Goal: Information Seeking & Learning: Check status

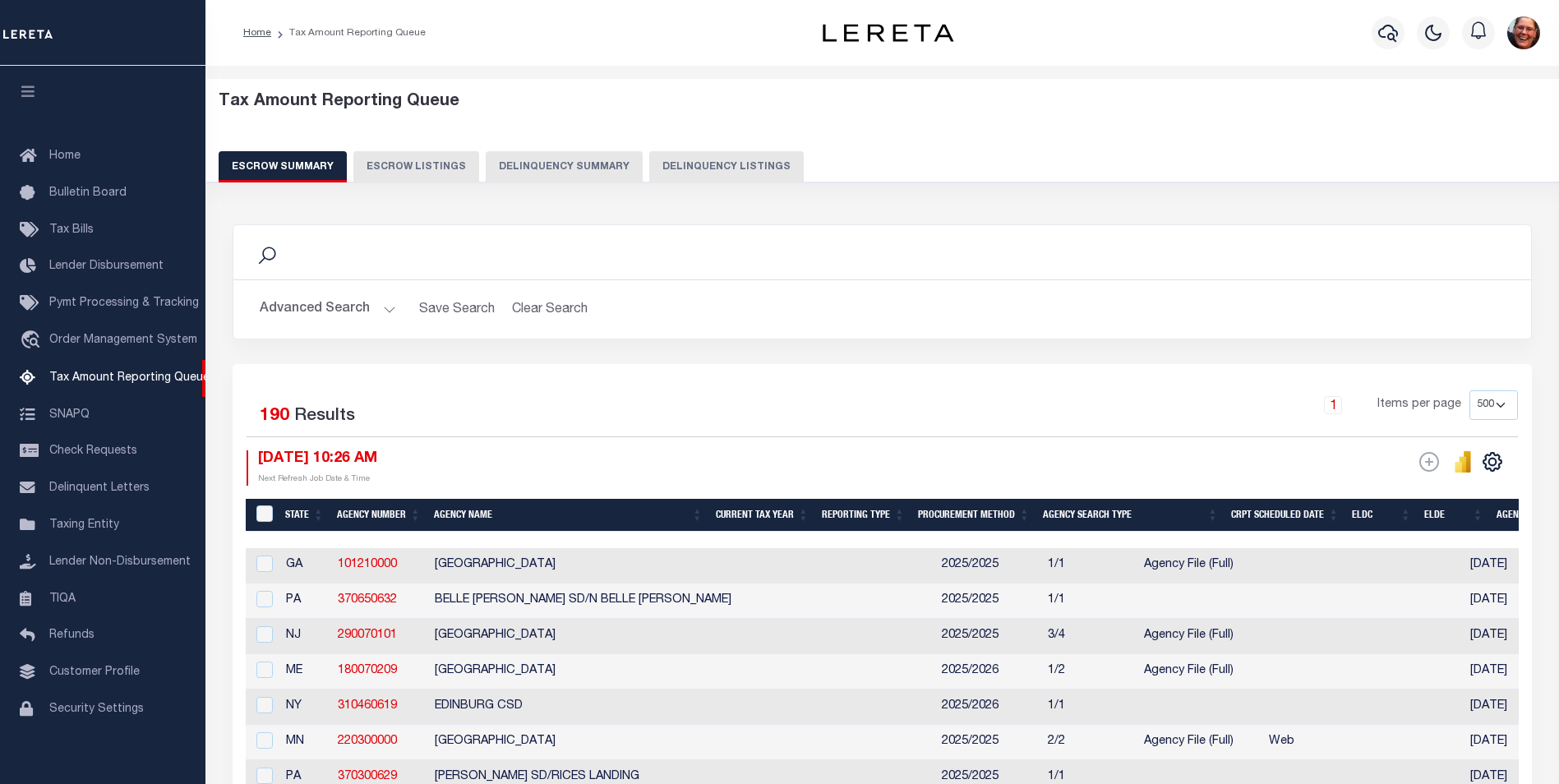
select select "500"
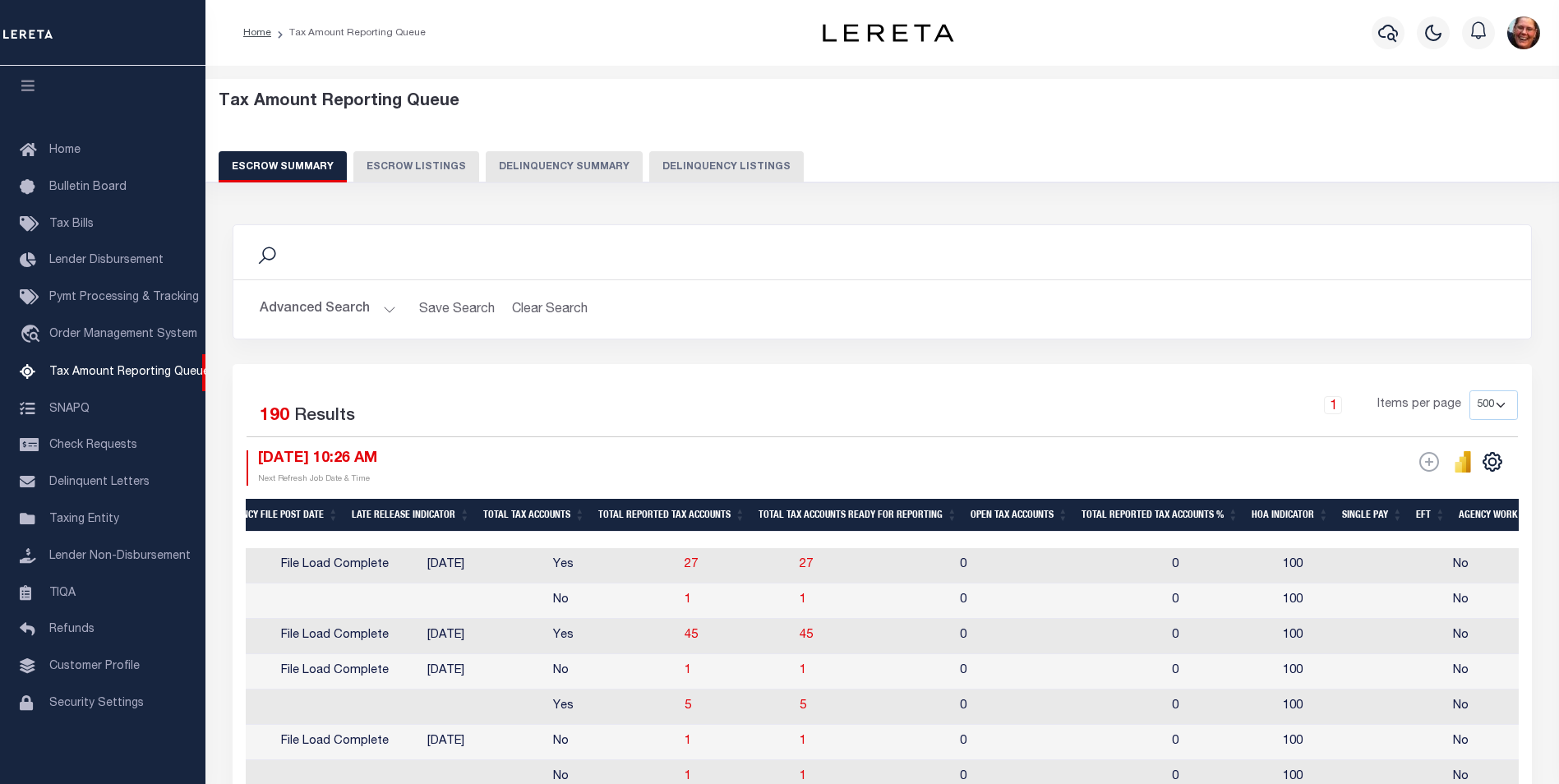
click at [378, 309] on button "Advanced Search" at bounding box center [328, 309] width 136 height 32
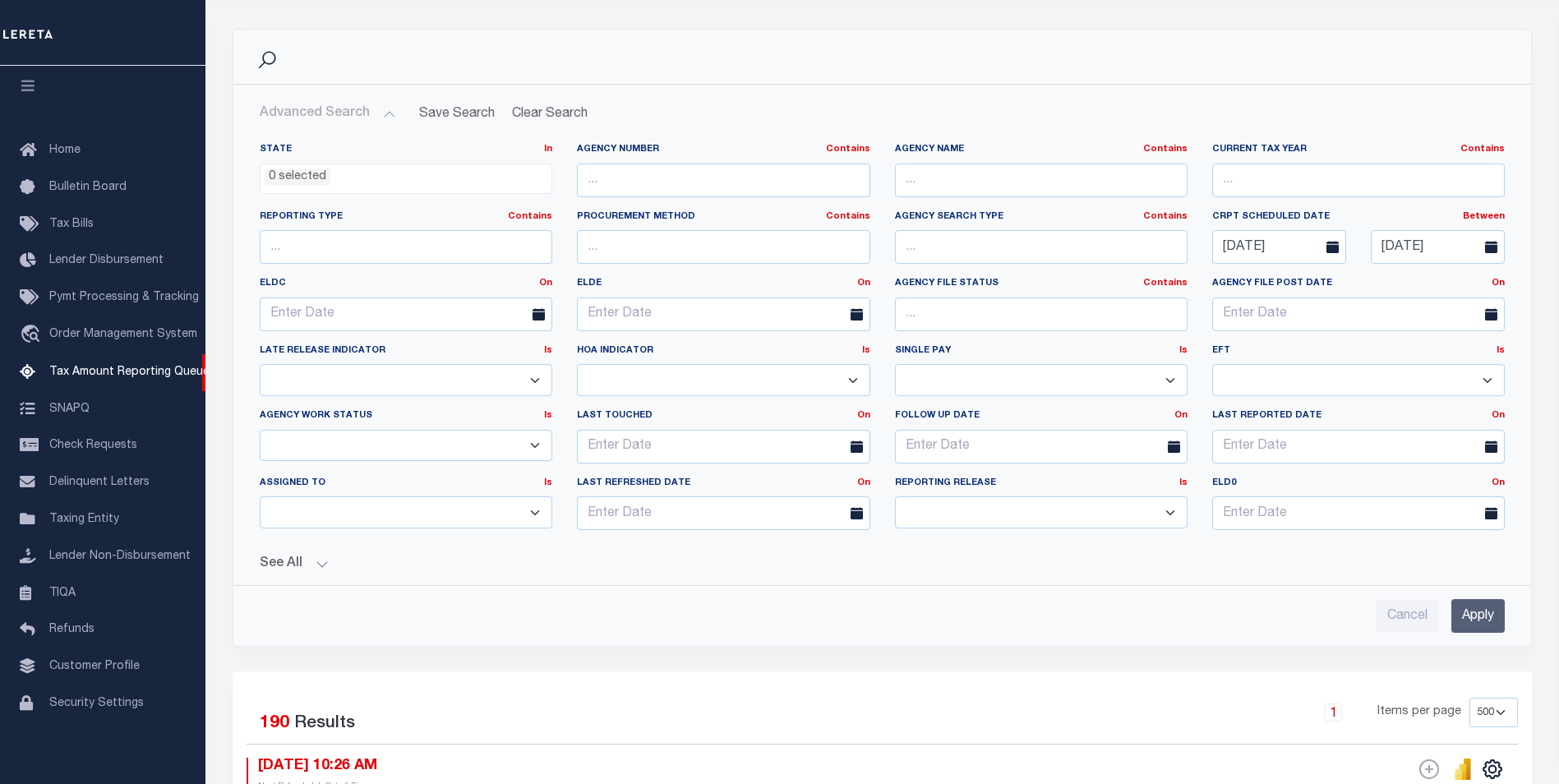
scroll to position [247, 0]
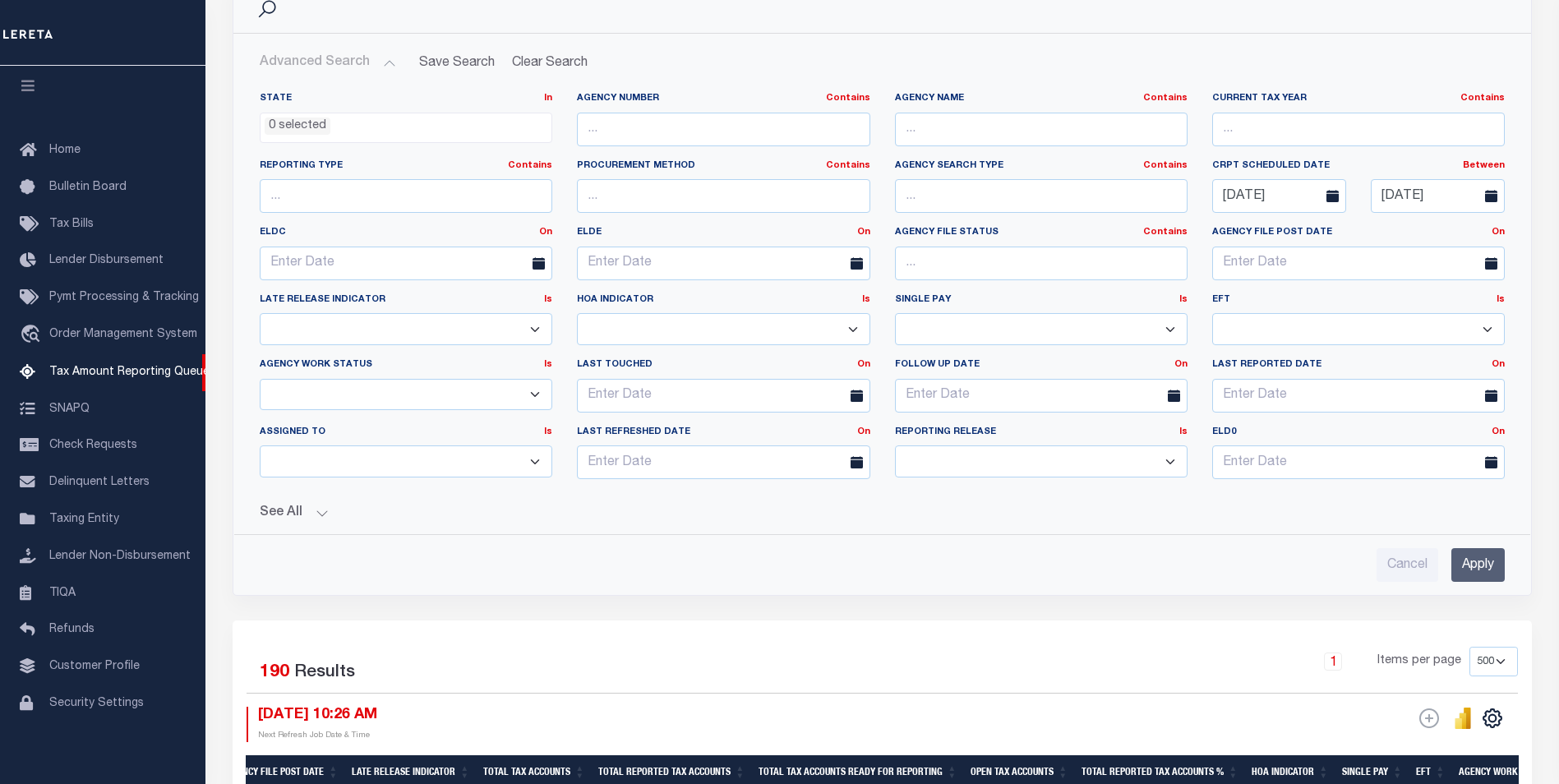
click at [319, 504] on div "See All Total Tax Accounts Equals Equals Is Not Equal To" at bounding box center [883, 506] width 1245 height 29
drag, startPoint x: 311, startPoint y: 513, endPoint x: 319, endPoint y: 515, distance: 8.2
click at [312, 513] on button "See All" at bounding box center [883, 513] width 1245 height 16
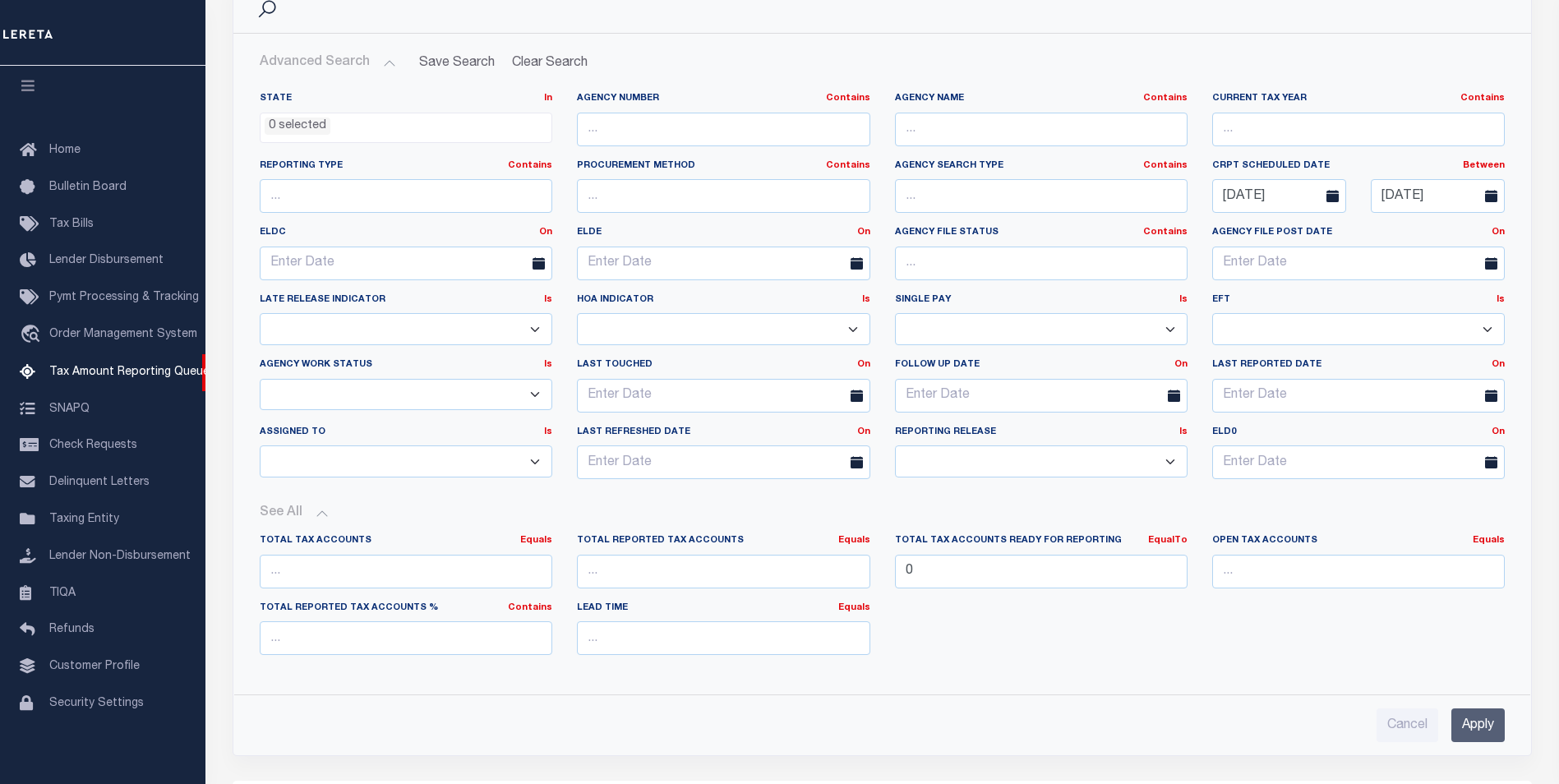
click at [319, 515] on button "See All" at bounding box center [883, 513] width 1245 height 16
drag, startPoint x: 918, startPoint y: 568, endPoint x: 894, endPoint y: 572, distance: 24.3
click at [895, 572] on input "0" at bounding box center [1042, 572] width 293 height 34
click at [1220, 571] on input "number" at bounding box center [1359, 572] width 293 height 34
type input "0"
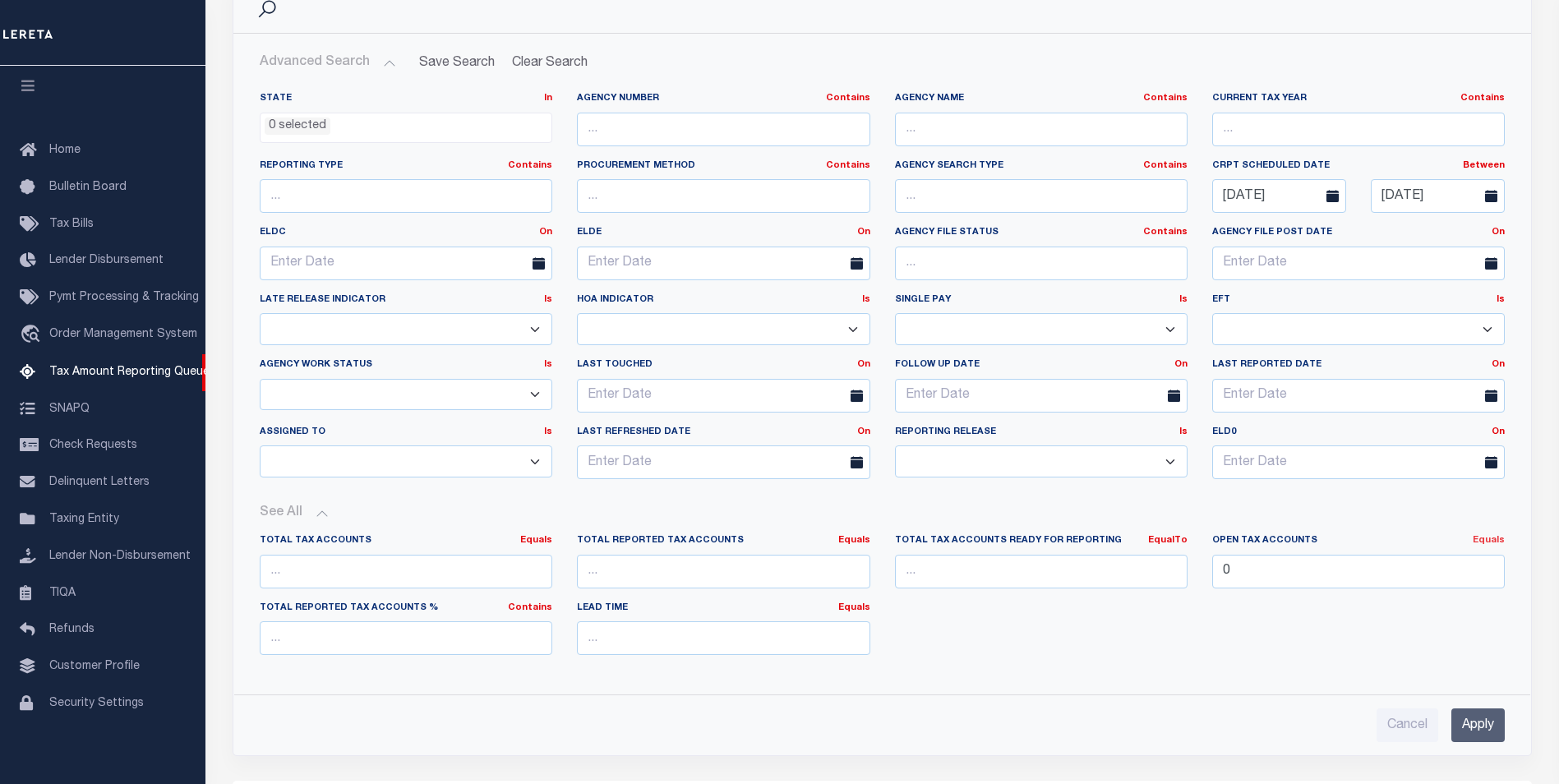
click at [1484, 538] on link "Equals" at bounding box center [1490, 541] width 32 height 9
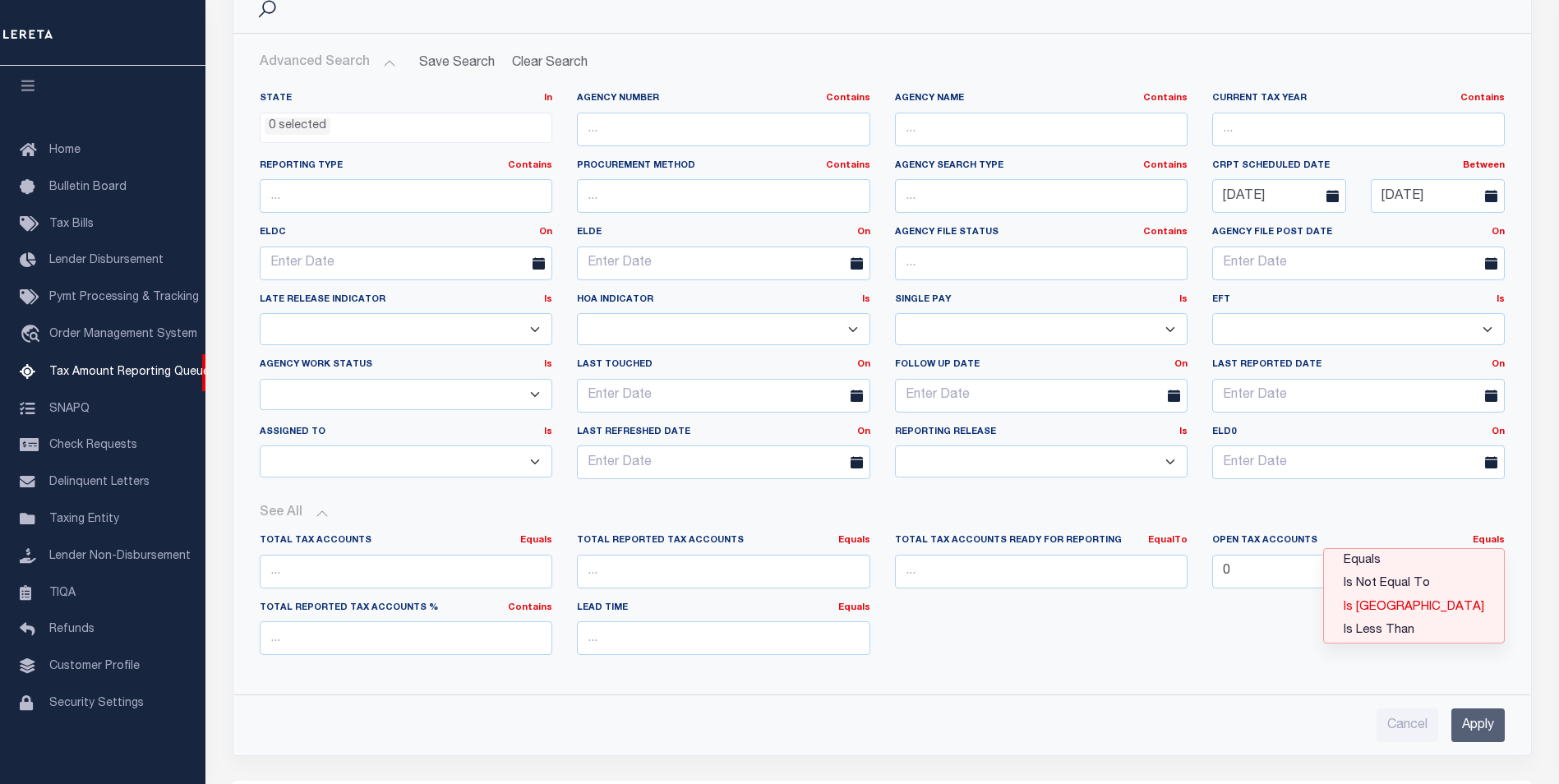
click at [1438, 606] on link "Is [GEOGRAPHIC_DATA]" at bounding box center [1414, 607] width 180 height 23
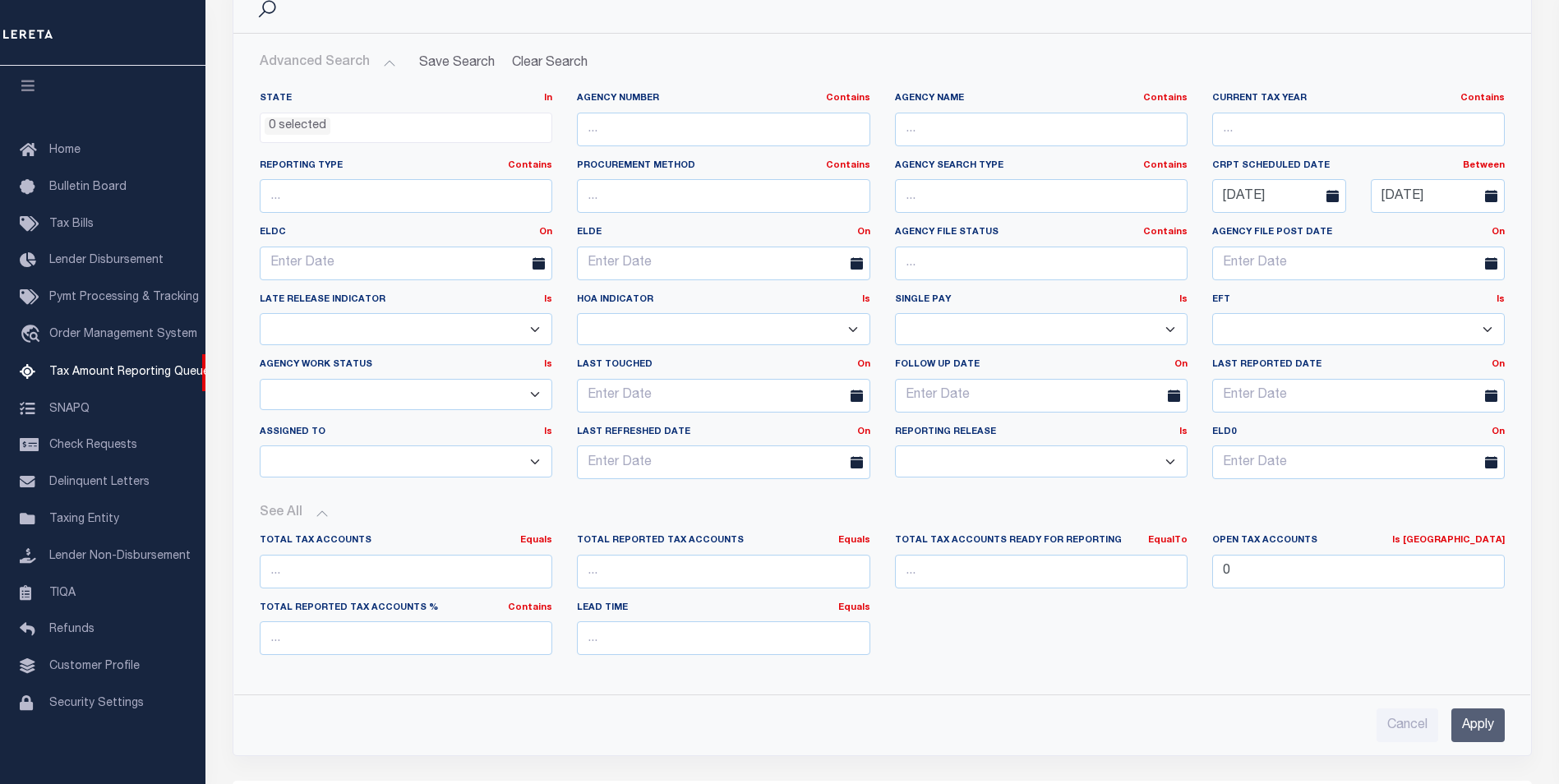
click at [1482, 729] on input "Apply" at bounding box center [1478, 726] width 54 height 34
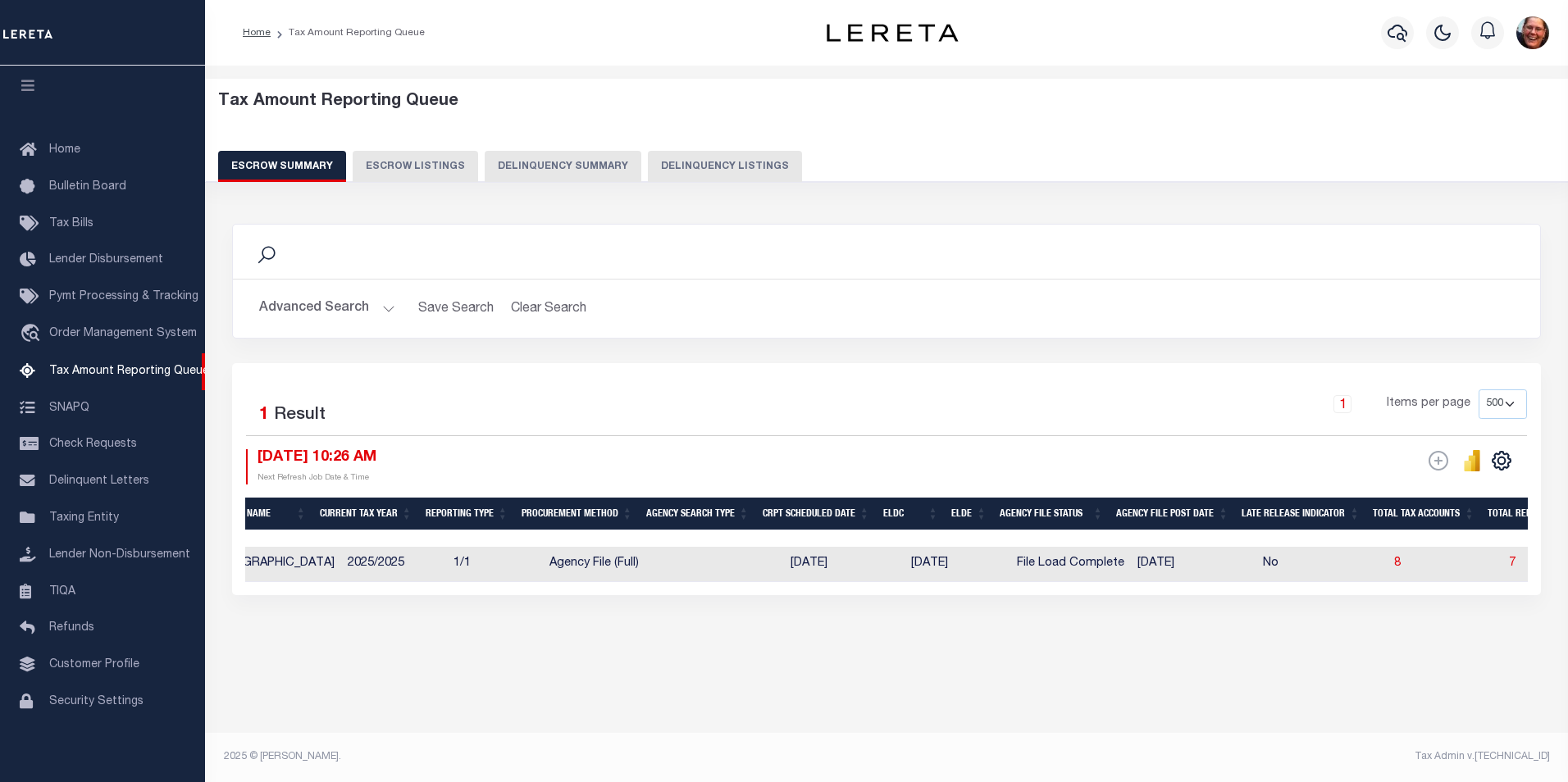
scroll to position [0, 137]
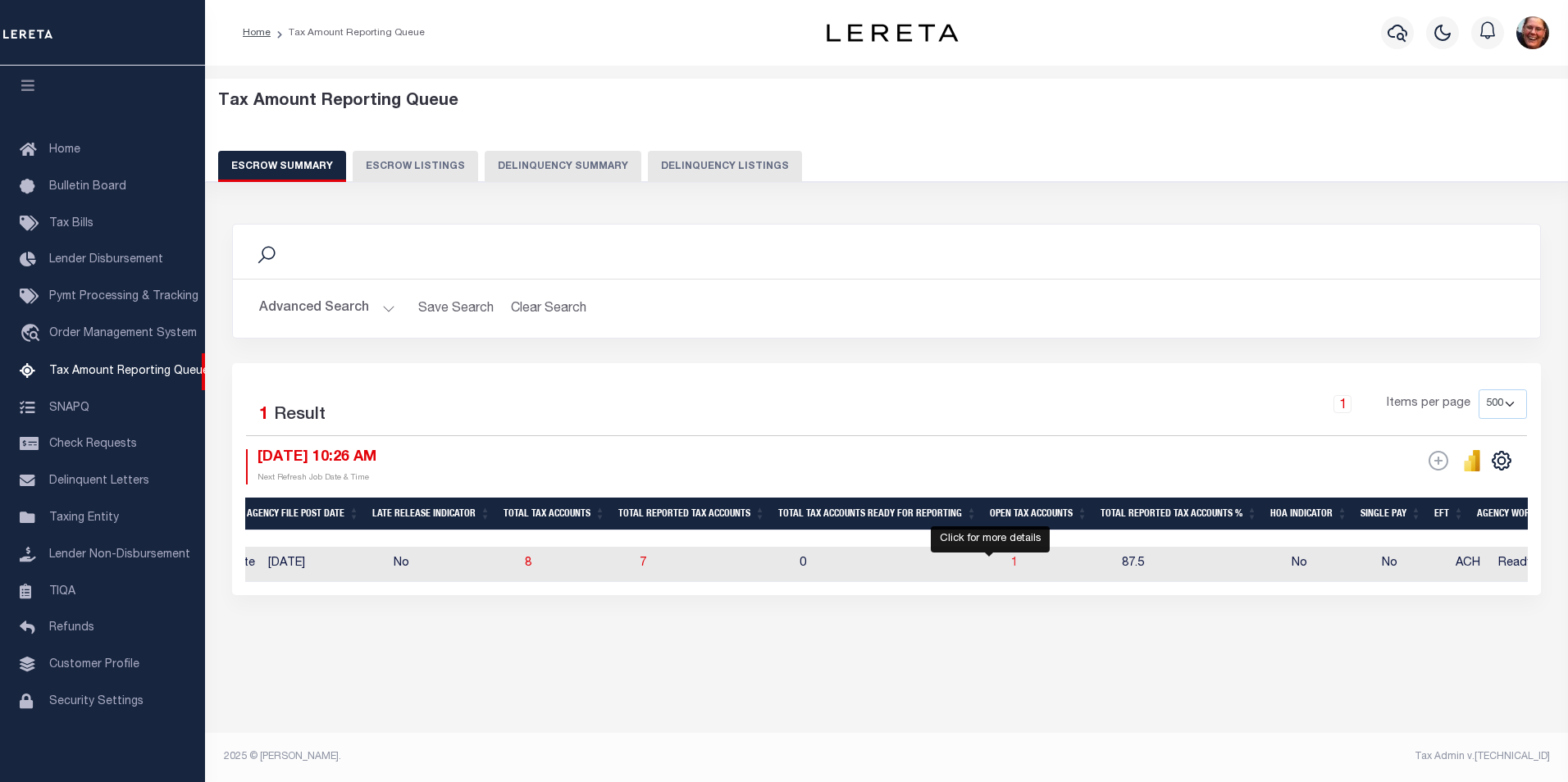
click at [1011, 562] on span "1" at bounding box center [1013, 563] width 7 height 11
select select "100"
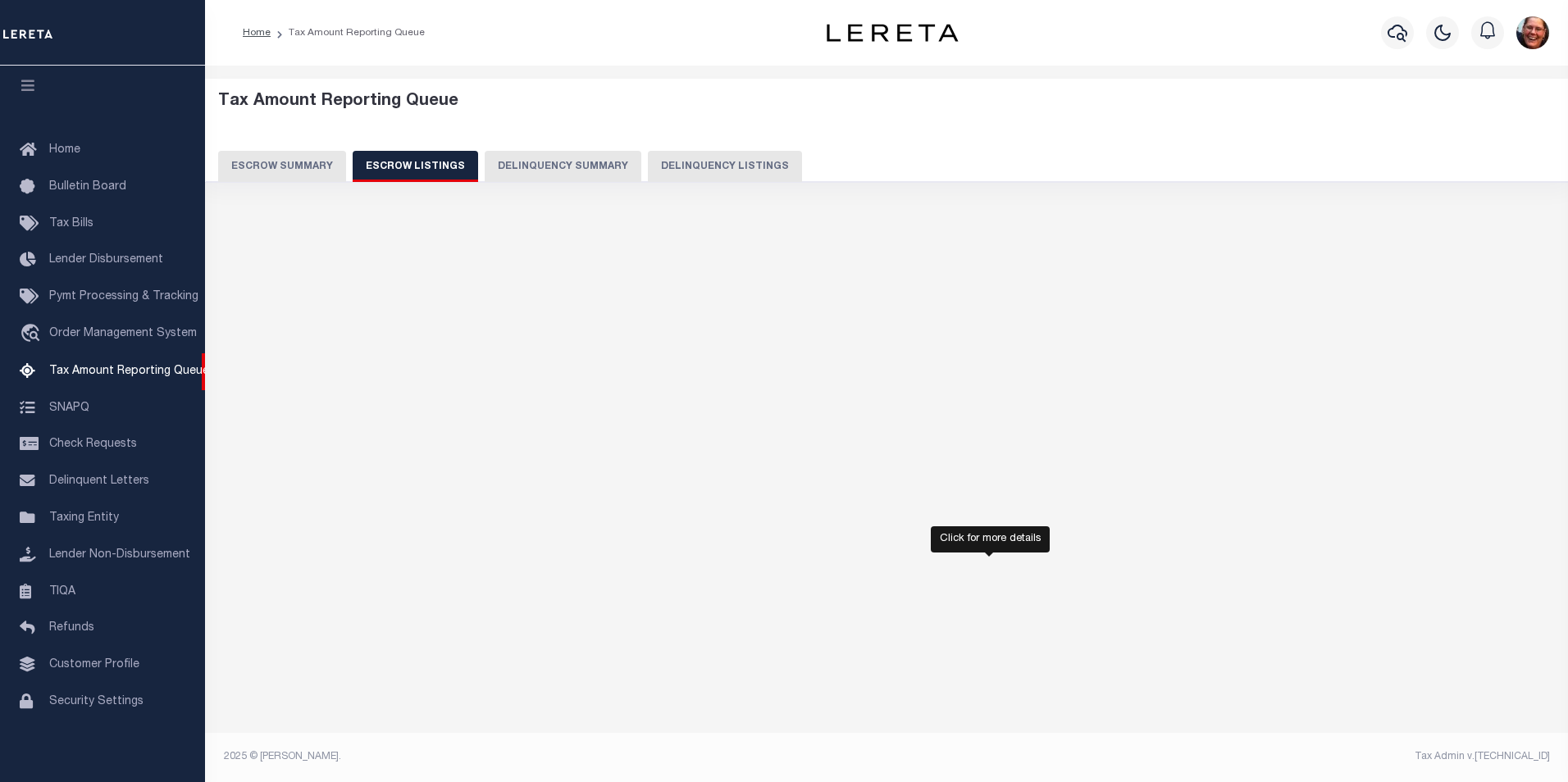
select select "100"
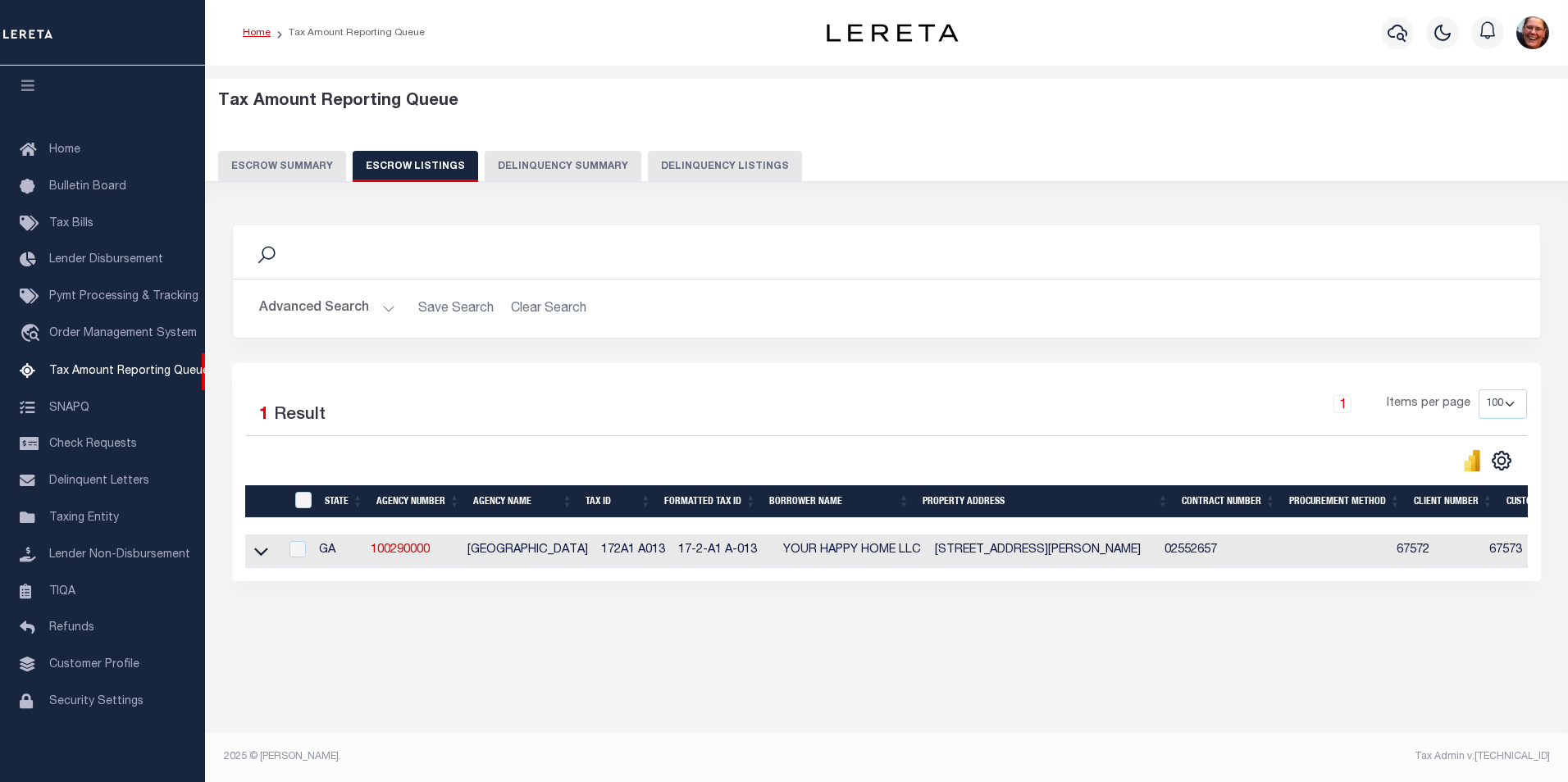
click at [254, 34] on link "Home" at bounding box center [257, 33] width 28 height 10
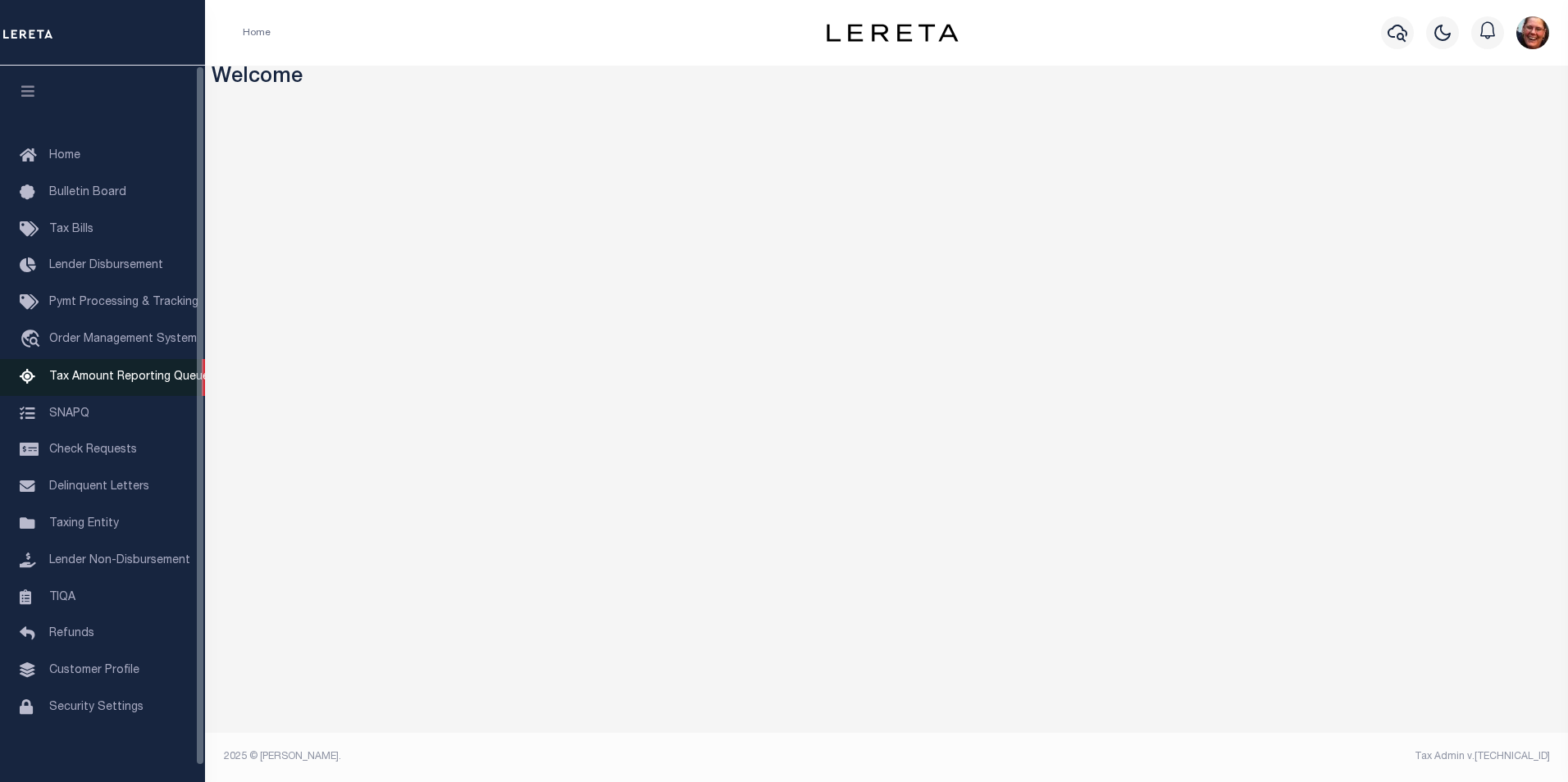
click at [180, 377] on span "Tax Amount Reporting Queue" at bounding box center [129, 377] width 160 height 11
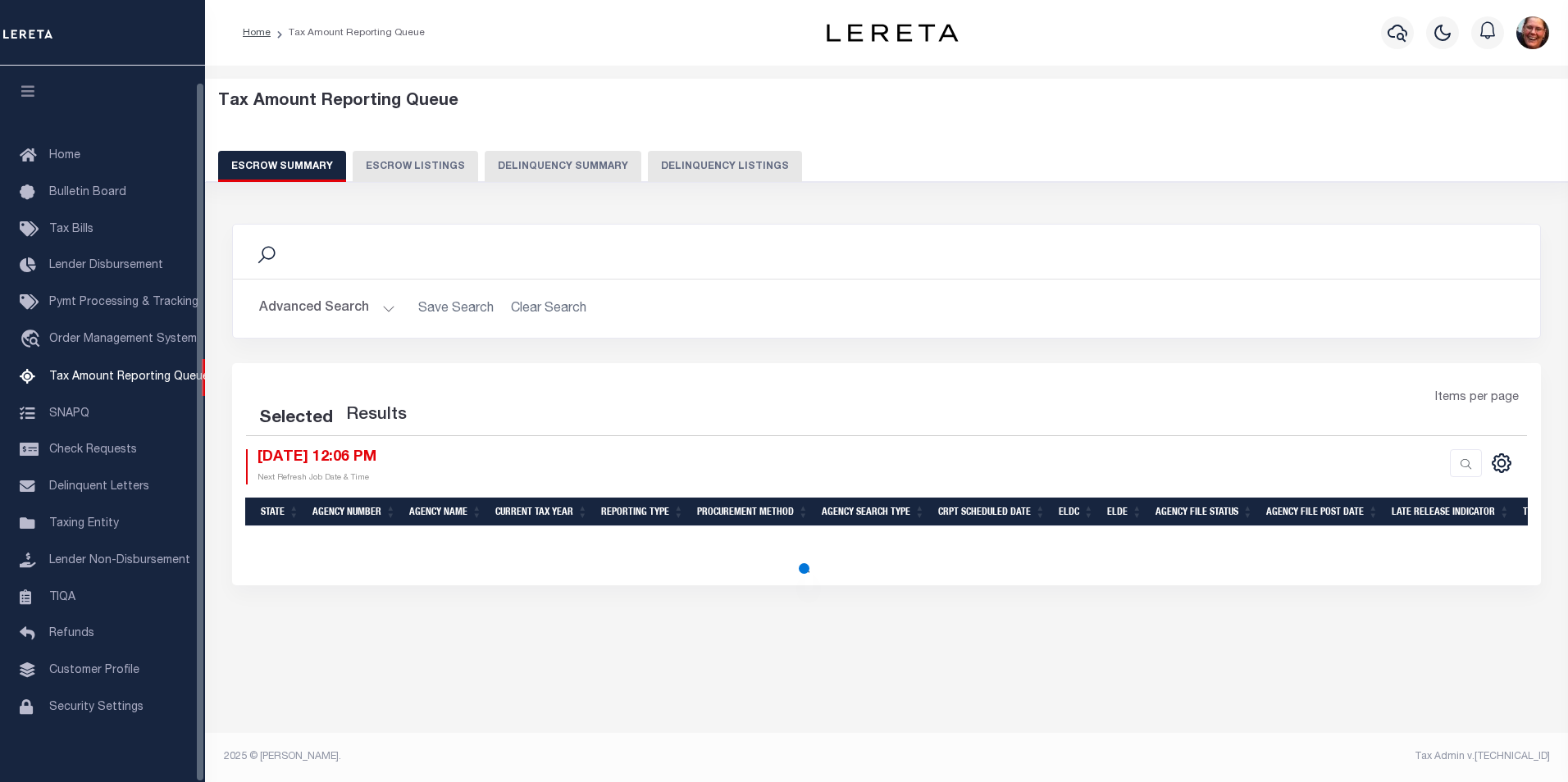
select select "500"
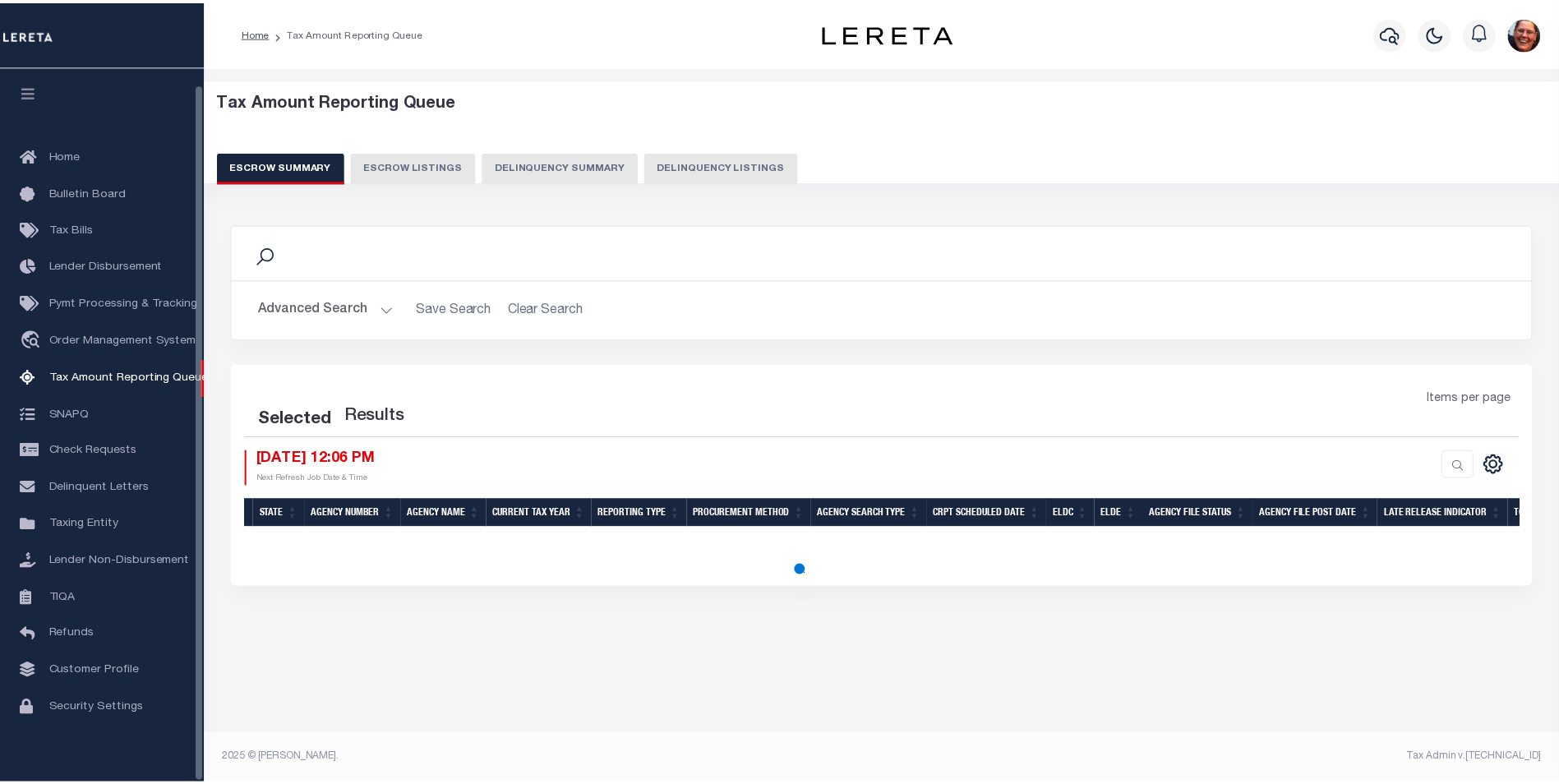
scroll to position [17, 0]
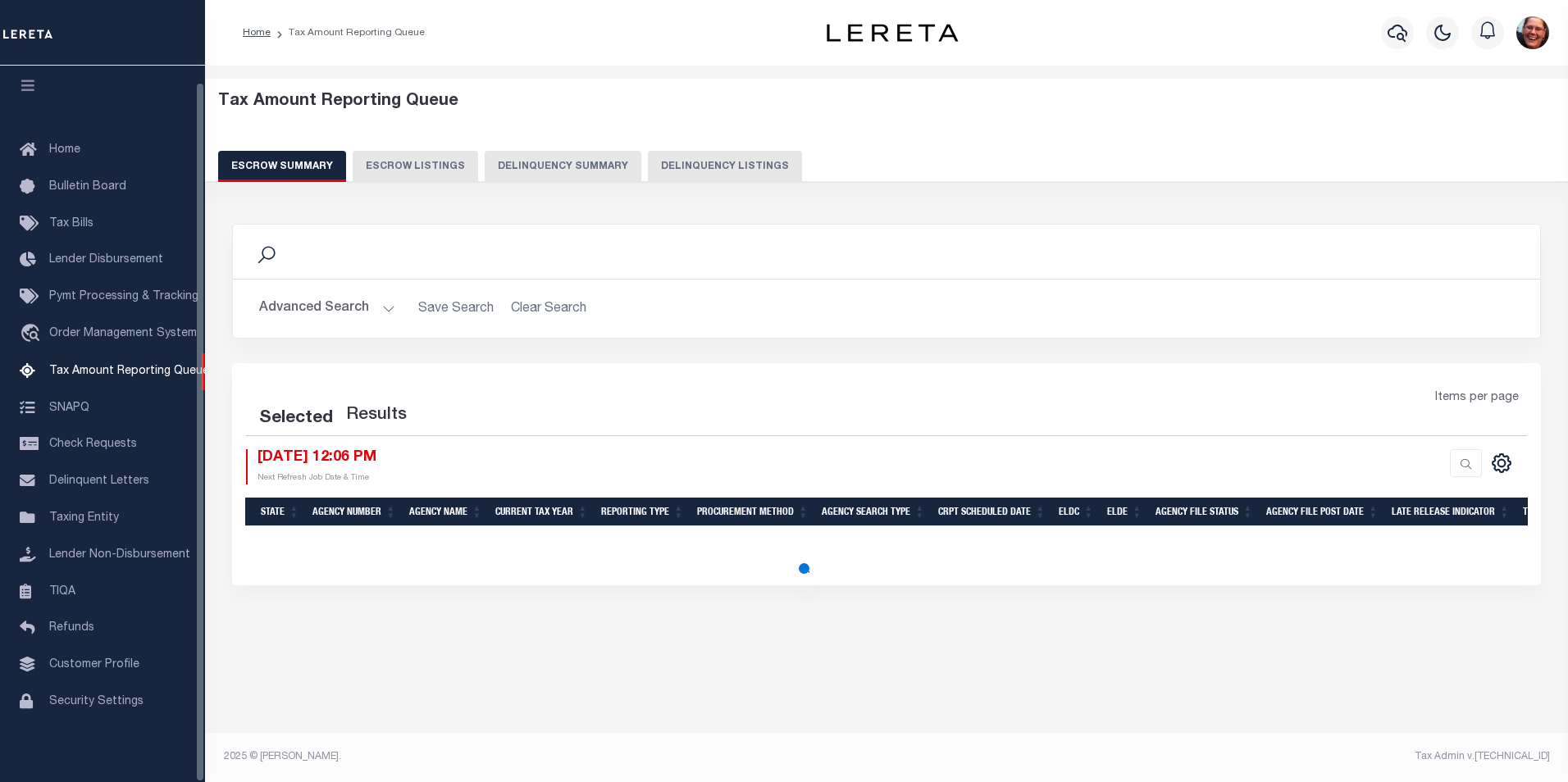
select select "500"
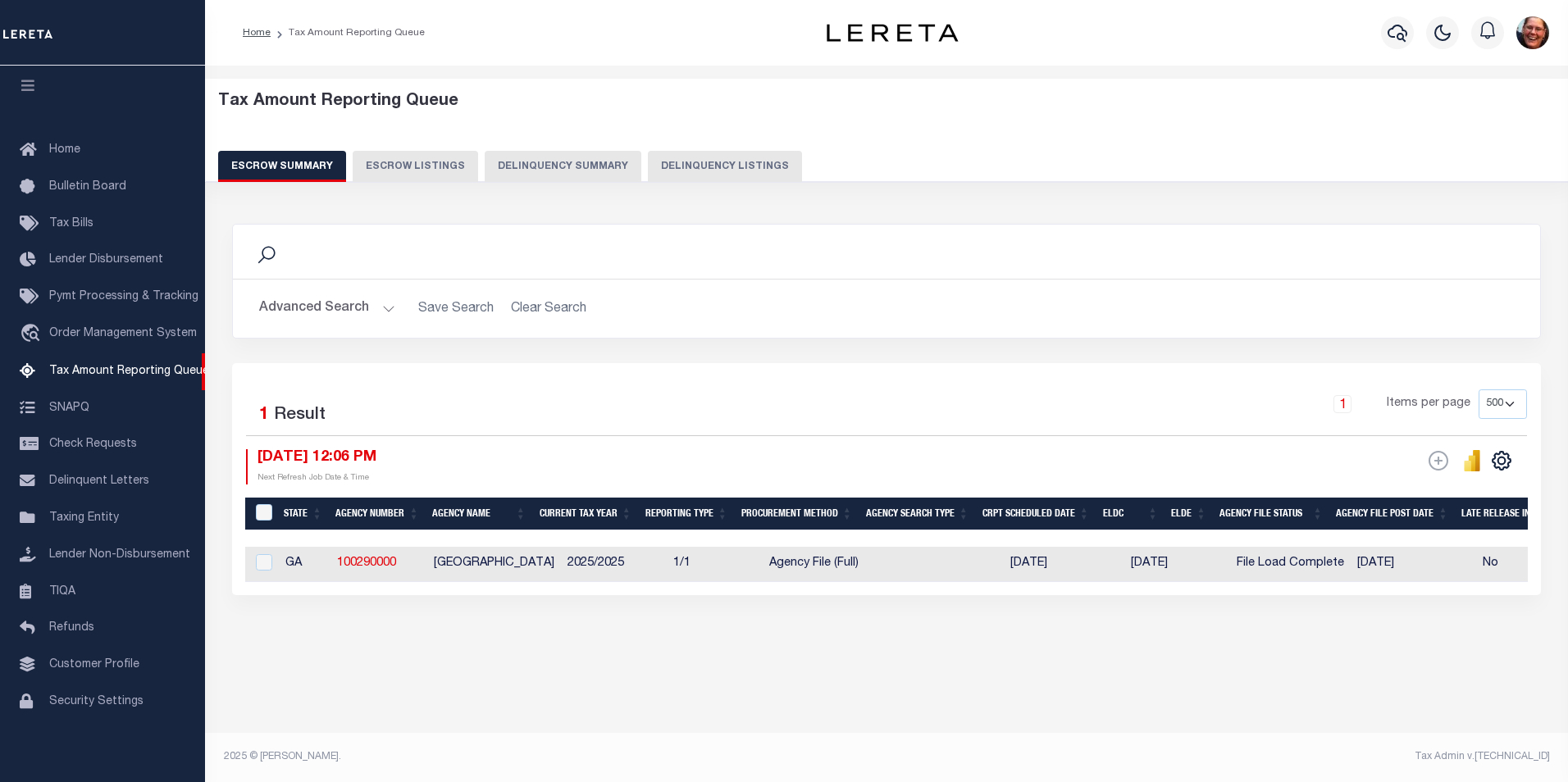
click at [385, 306] on button "Advanced Search" at bounding box center [327, 308] width 136 height 32
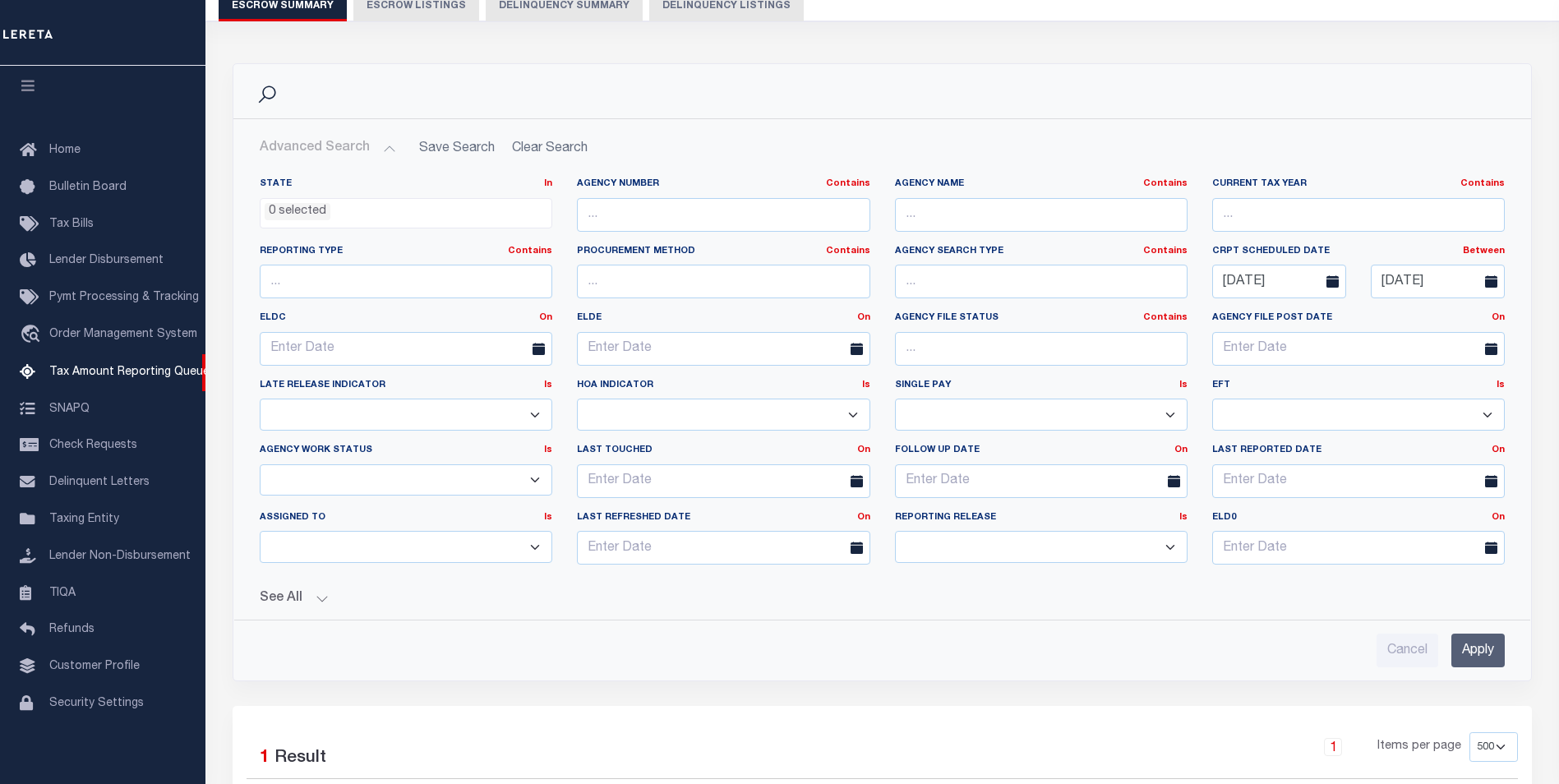
scroll to position [164, 0]
click at [1245, 283] on input "[DATE]" at bounding box center [1279, 278] width 134 height 34
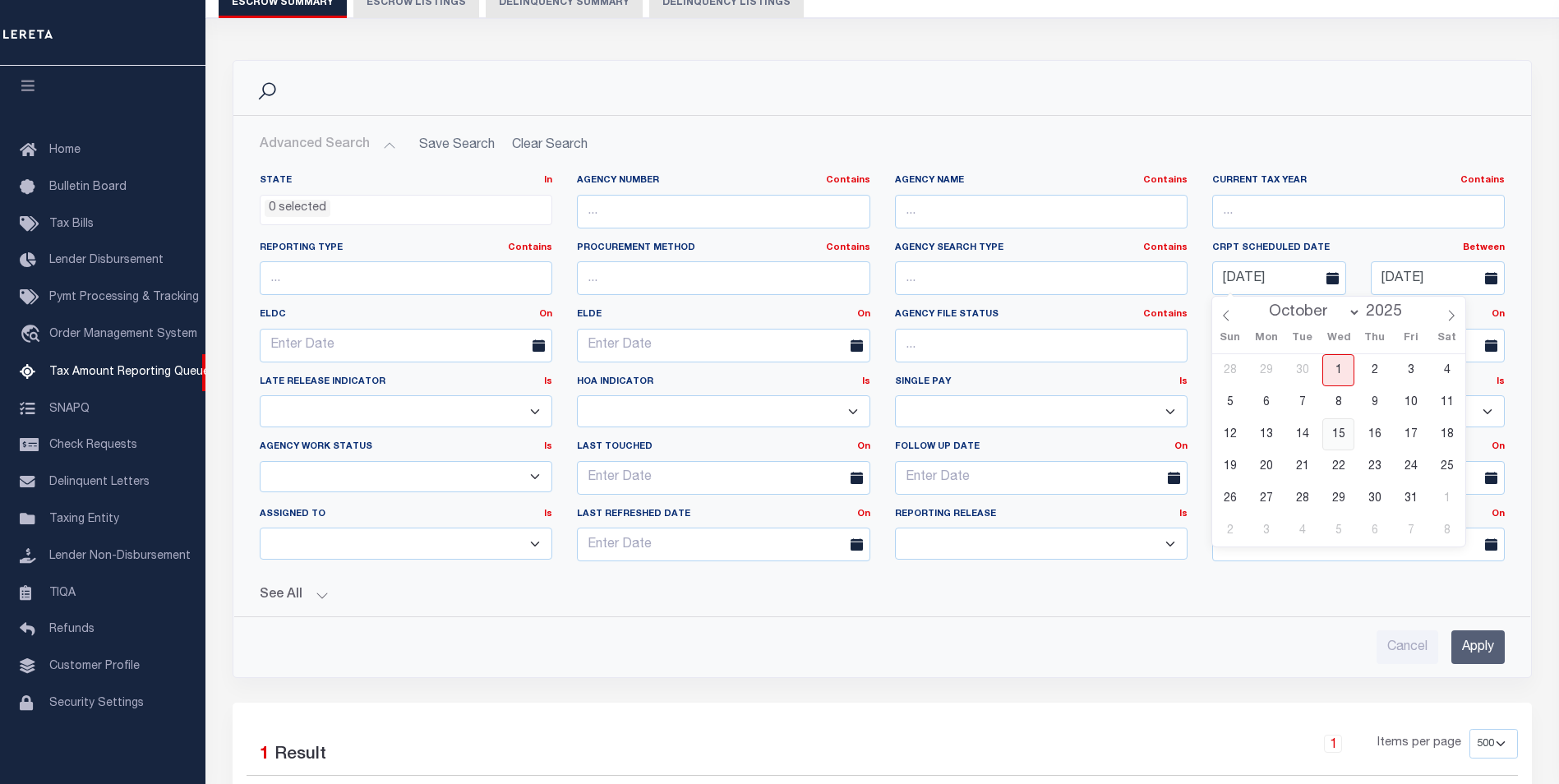
click at [1338, 431] on span "15" at bounding box center [1338, 435] width 32 height 32
type input "[DATE]"
click at [1269, 275] on input "[DATE]" at bounding box center [1279, 278] width 134 height 34
click at [1227, 315] on icon at bounding box center [1227, 315] width 11 height 11
select select "8"
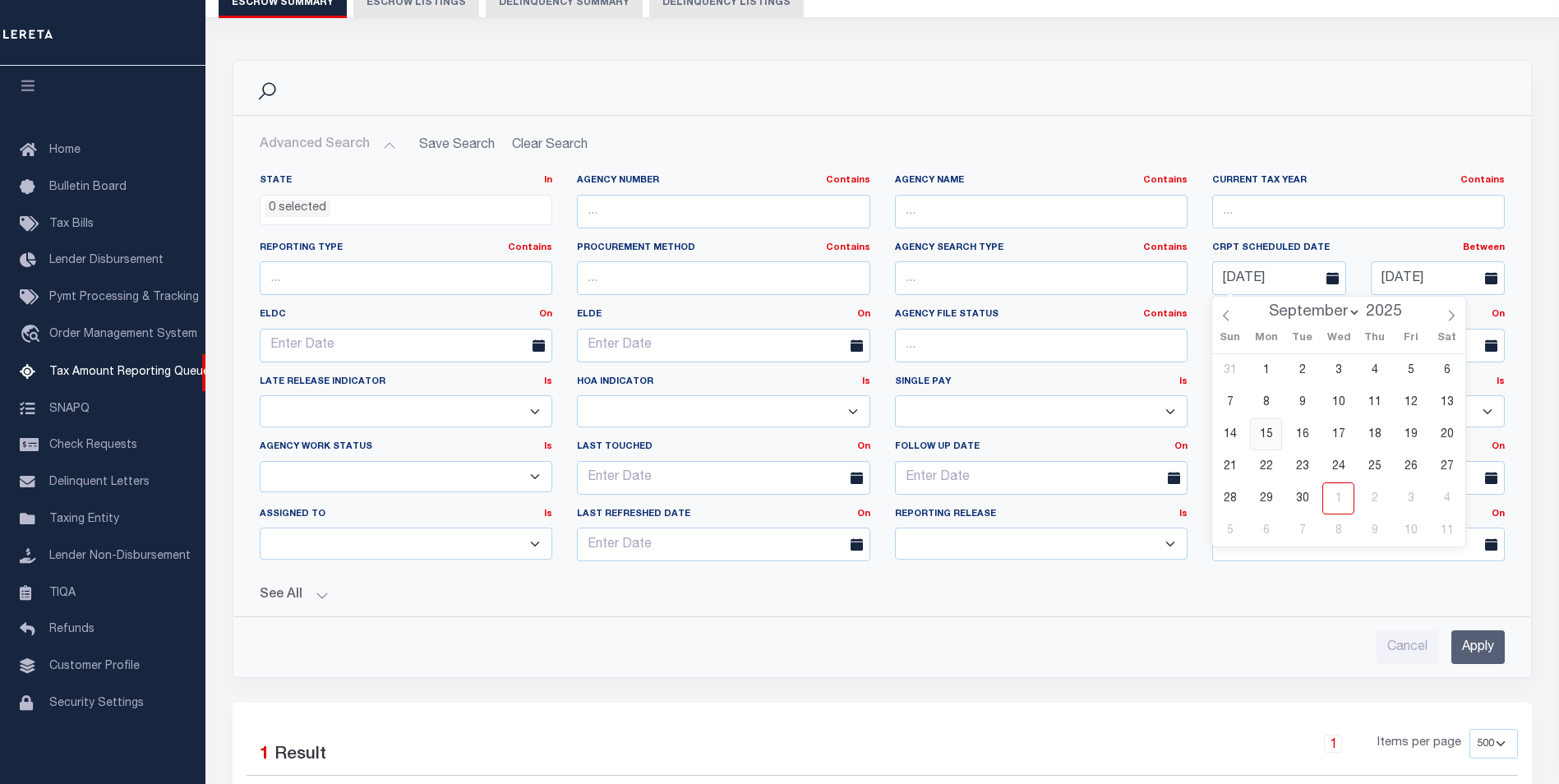
click at [1266, 432] on span "15" at bounding box center [1266, 435] width 32 height 32
type input "[DATE]"
click at [1443, 277] on input "[DATE]" at bounding box center [1438, 278] width 134 height 34
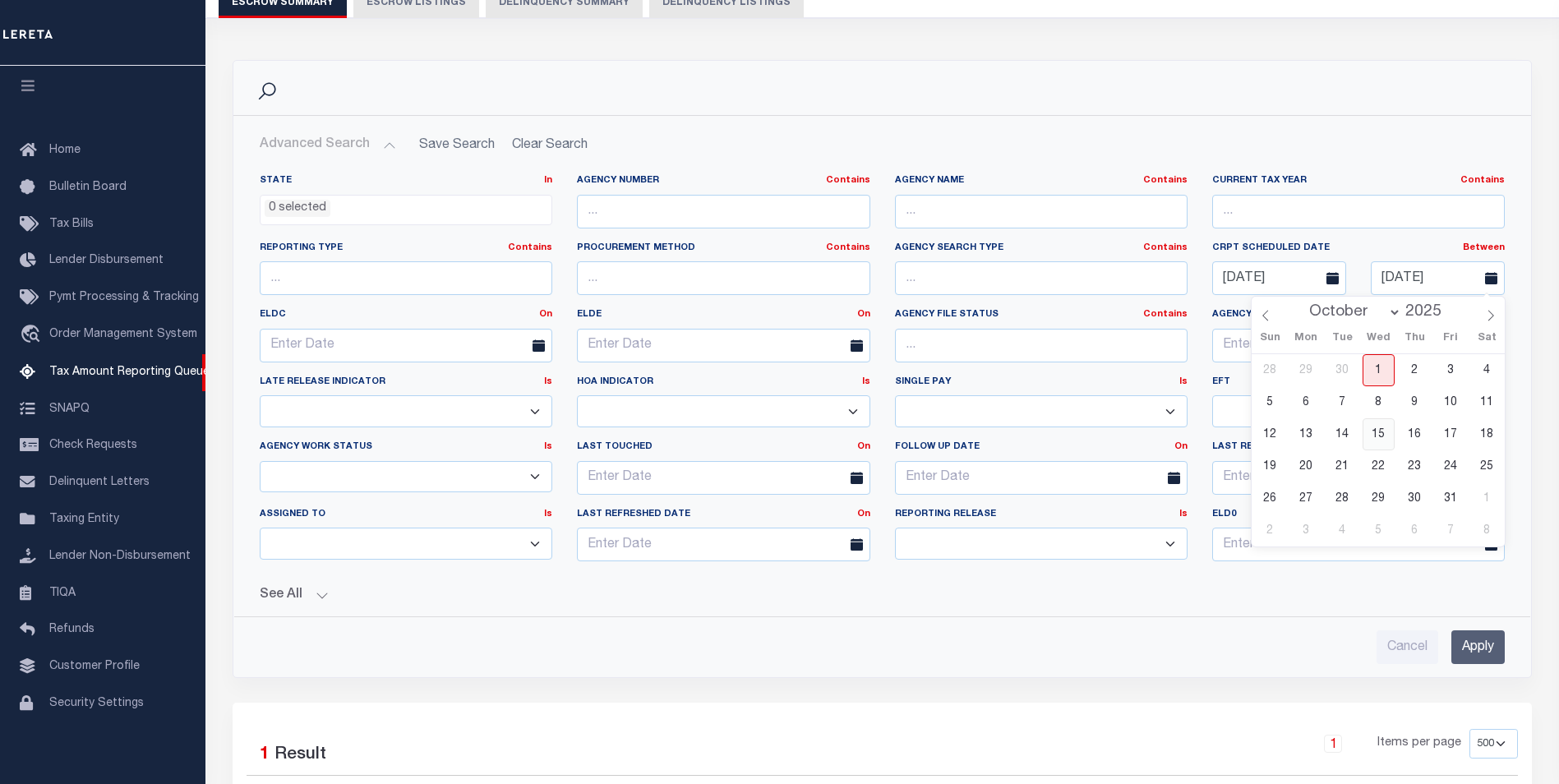
click at [1377, 434] on span "15" at bounding box center [1379, 435] width 32 height 32
type input "[DATE]"
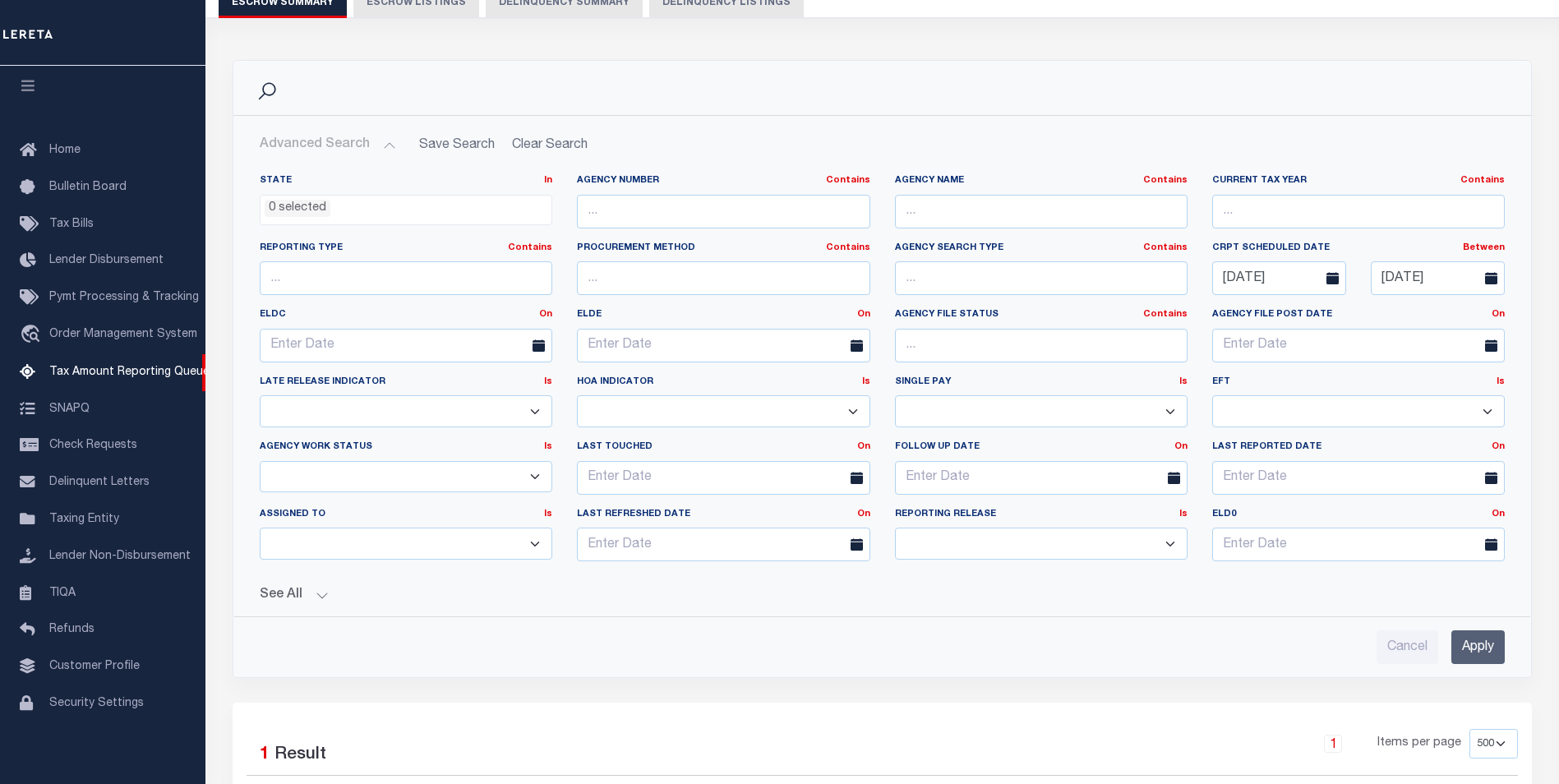
drag, startPoint x: 1486, startPoint y: 652, endPoint x: 723, endPoint y: 647, distance: 763.0
click at [1174, 729] on div "Search Advanced Search Save Search Clear Search EscrowSummaryGridWrapper_dynami…" at bounding box center [883, 498] width 1300 height 876
click at [318, 599] on button "See All" at bounding box center [883, 595] width 1245 height 16
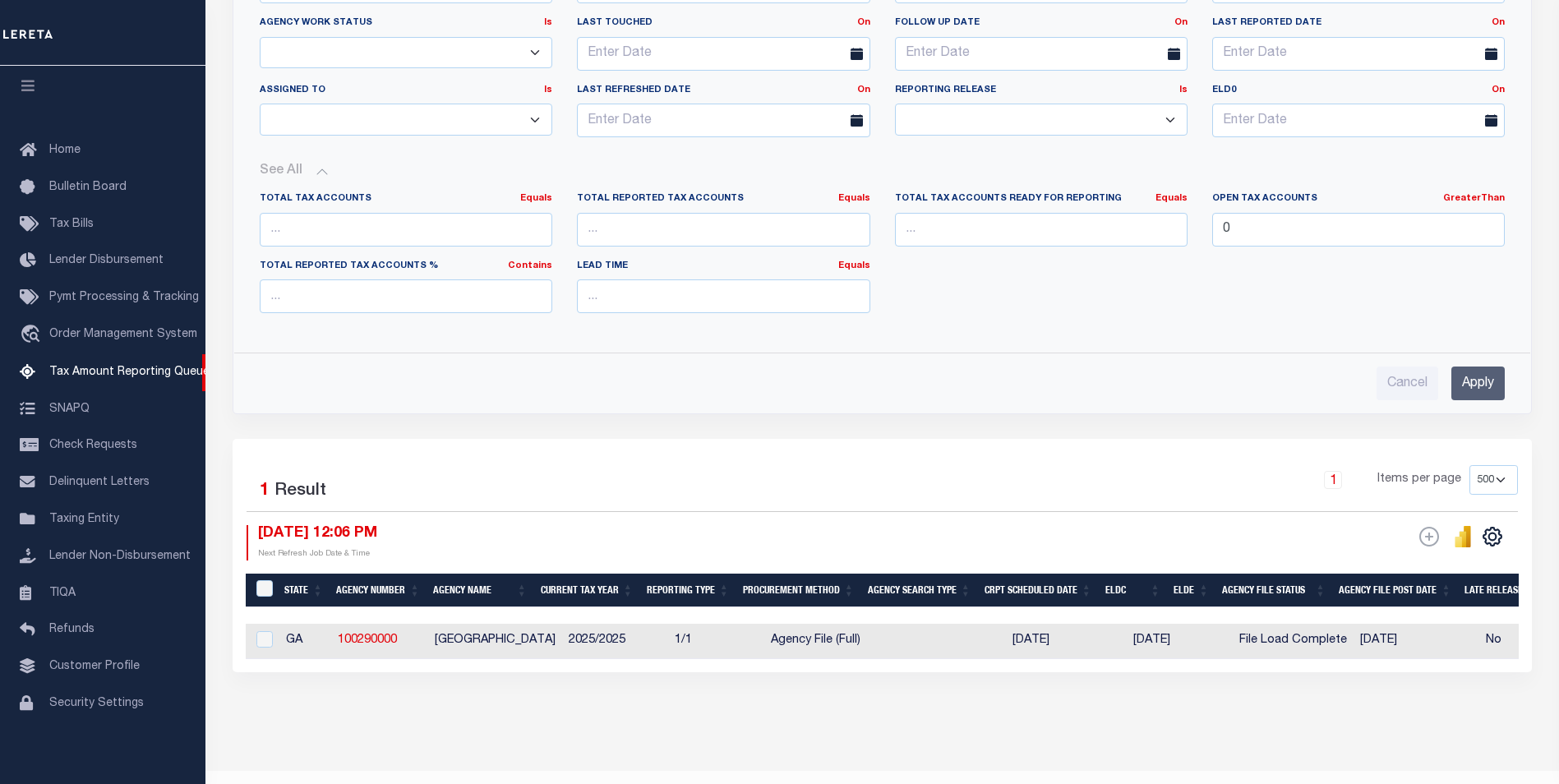
scroll to position [636, 0]
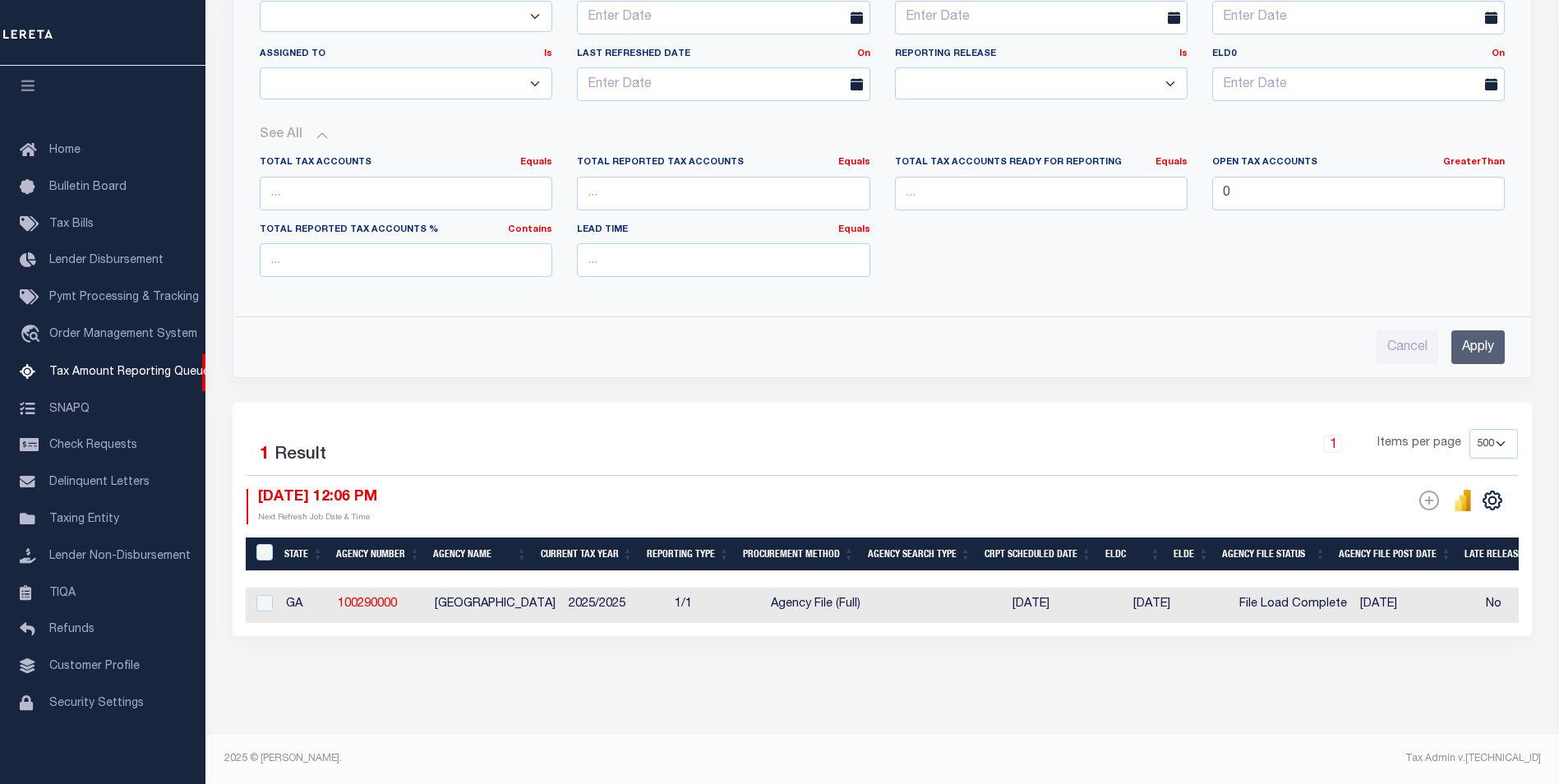
click at [1477, 338] on input "Apply" at bounding box center [1478, 347] width 54 height 34
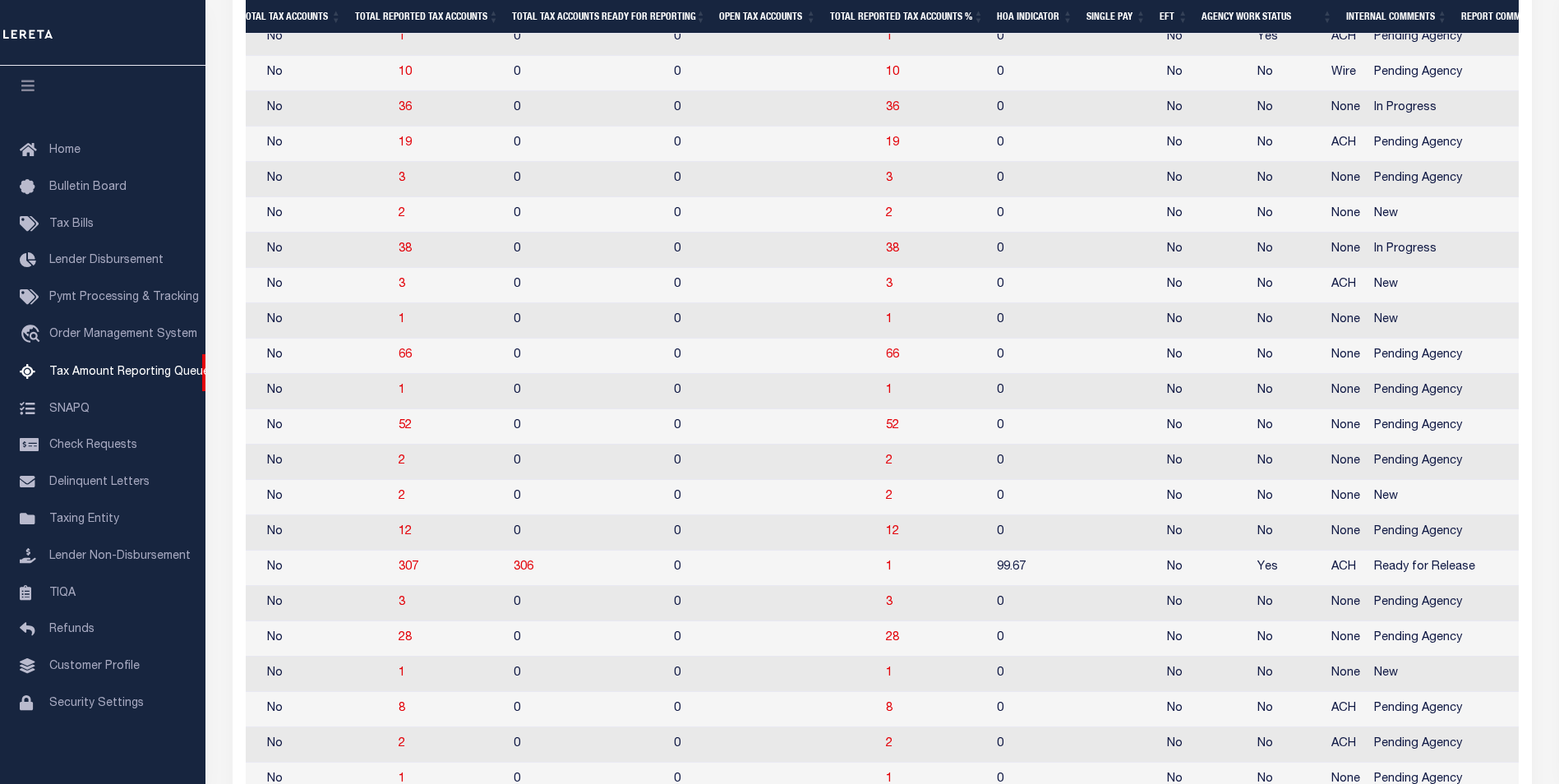
scroll to position [2466, 0]
